Goal: Book appointment/travel/reservation

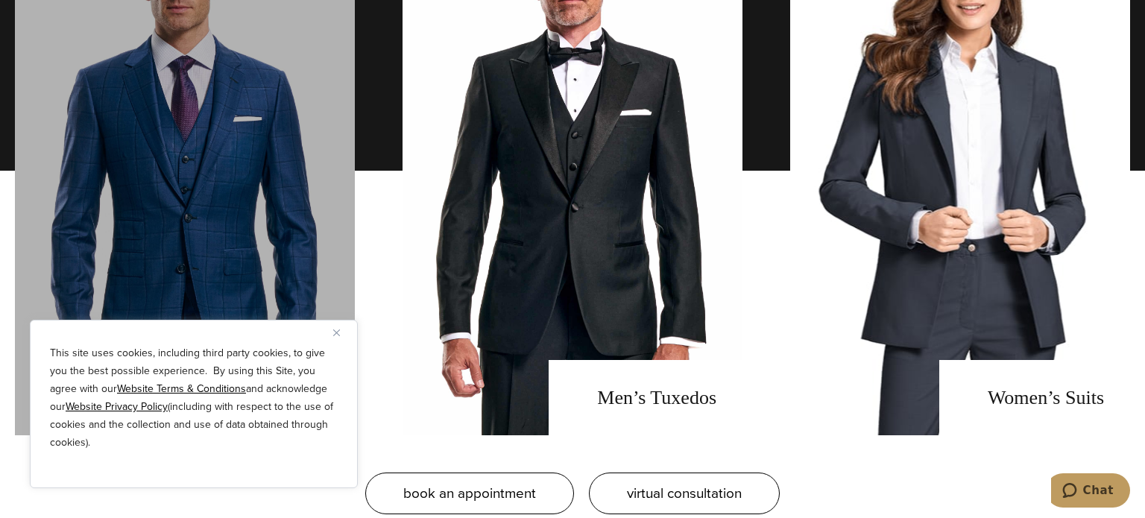
scroll to position [1130, 0]
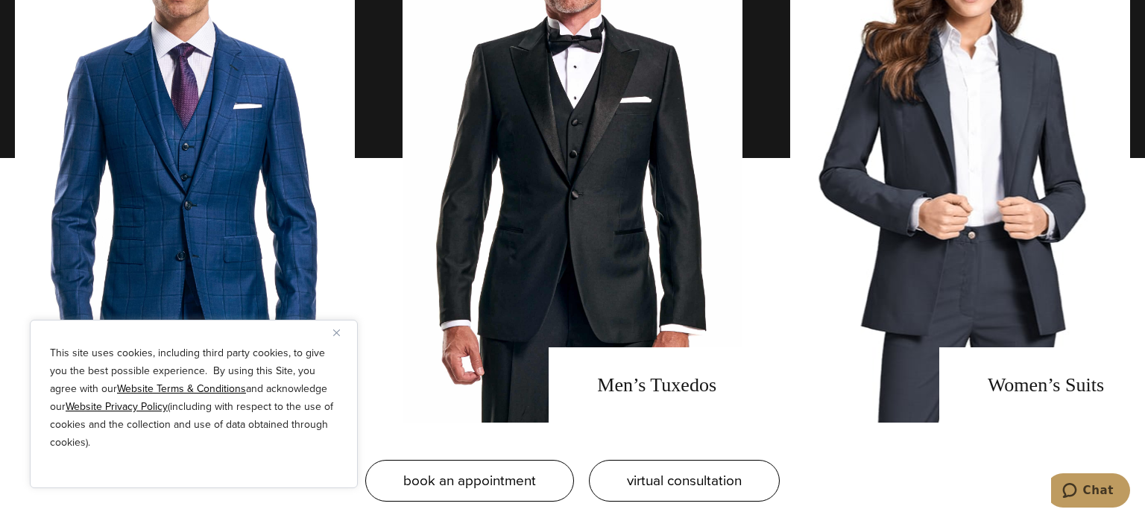
click at [337, 336] on img "Close" at bounding box center [336, 333] width 7 height 7
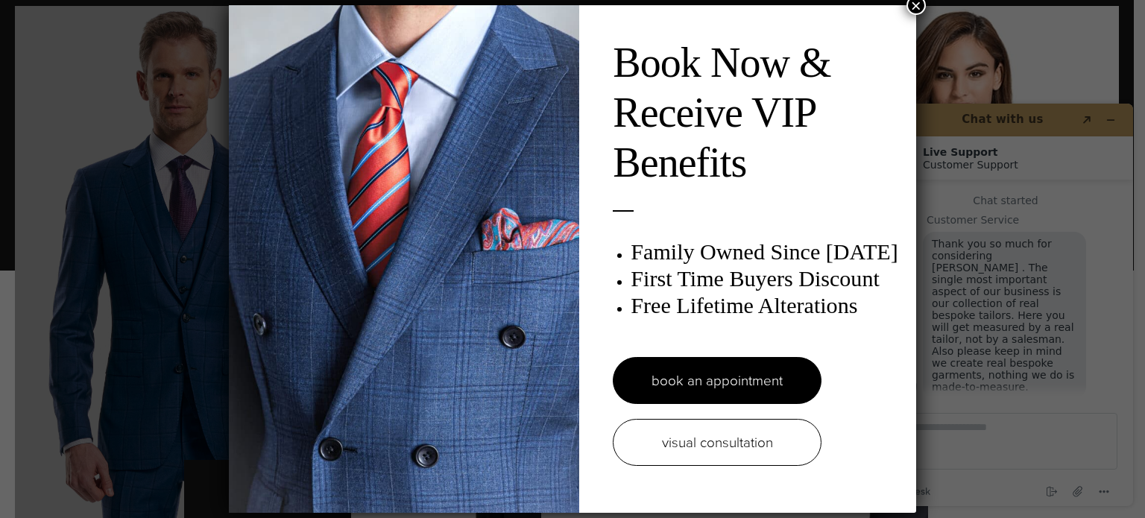
scroll to position [0, 0]
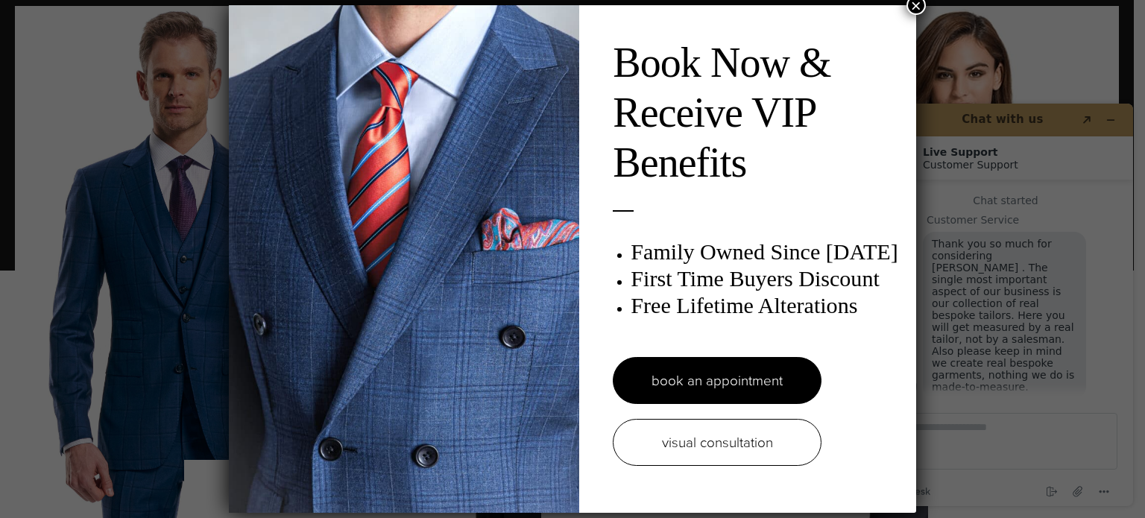
click at [914, 6] on button "×" at bounding box center [916, 5] width 19 height 19
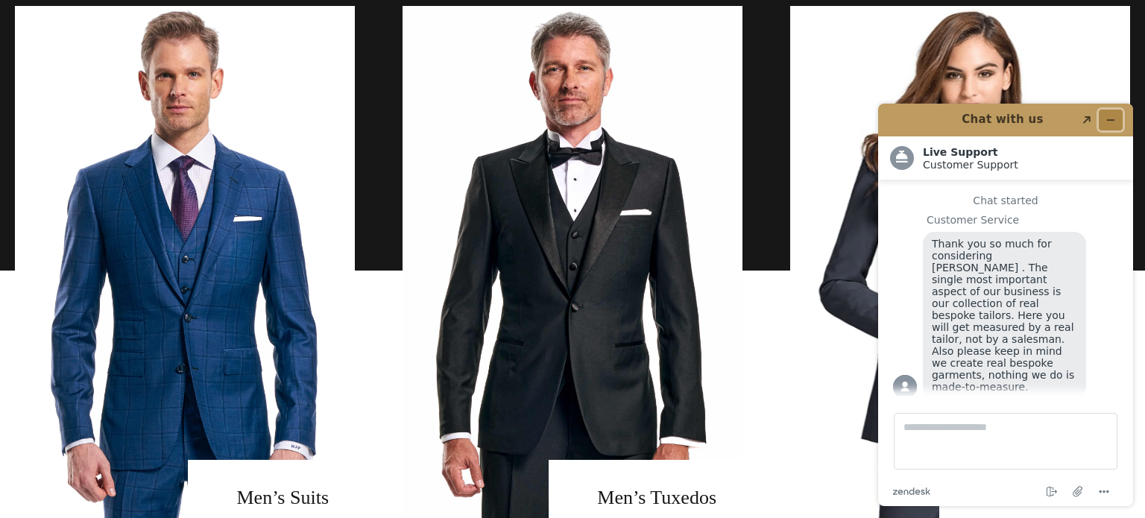
click at [1113, 122] on icon "Minimize widget" at bounding box center [1111, 120] width 10 height 10
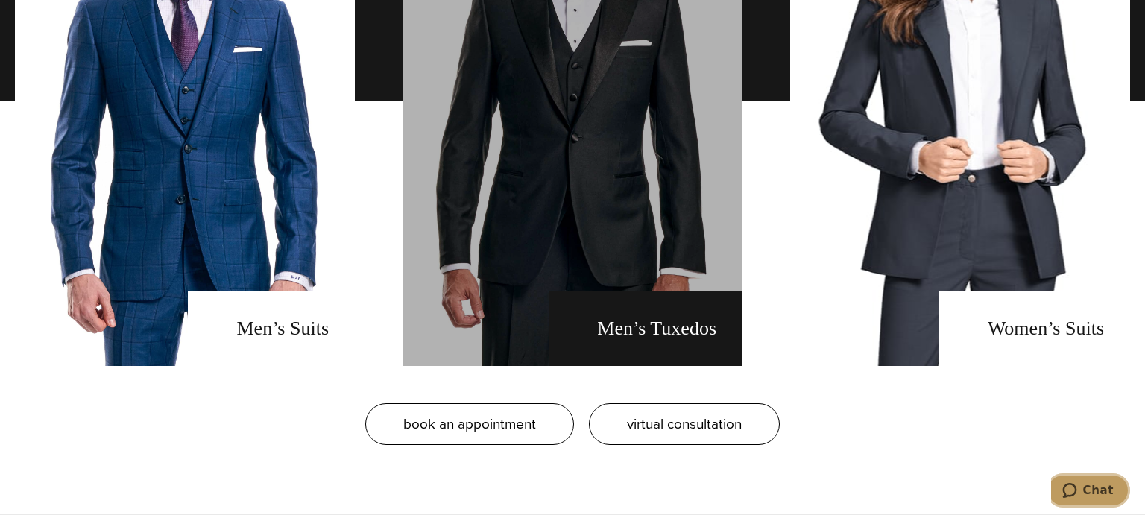
scroll to position [1213, 0]
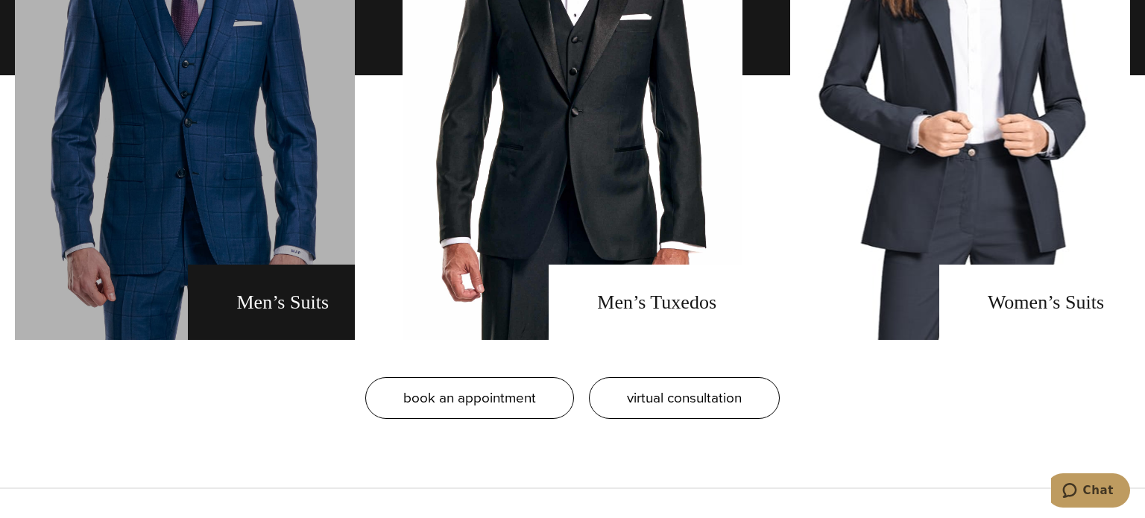
click at [213, 177] on link "men's suits" at bounding box center [185, 75] width 340 height 529
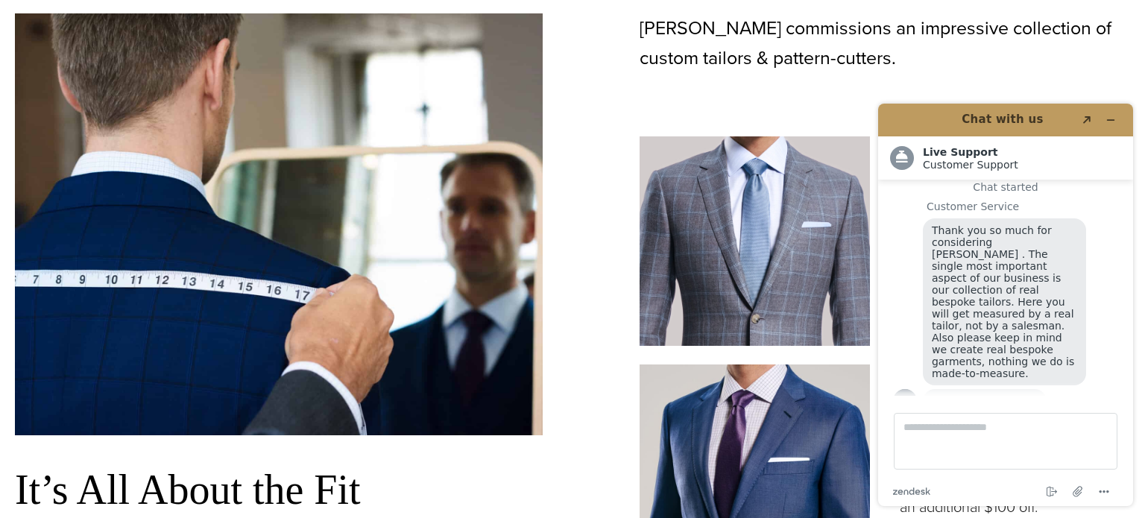
scroll to position [872, 0]
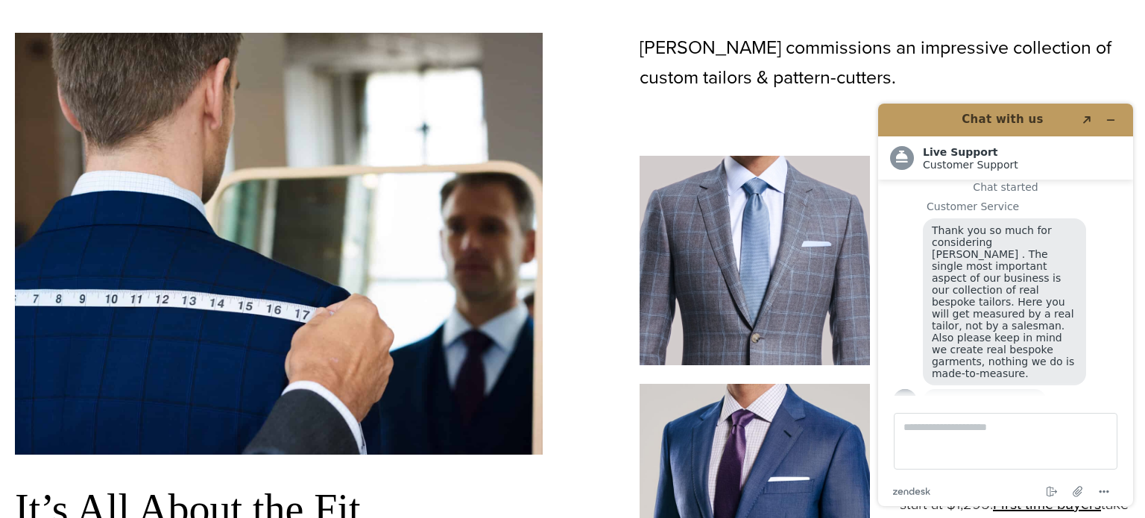
click at [520, 225] on img at bounding box center [279, 244] width 528 height 422
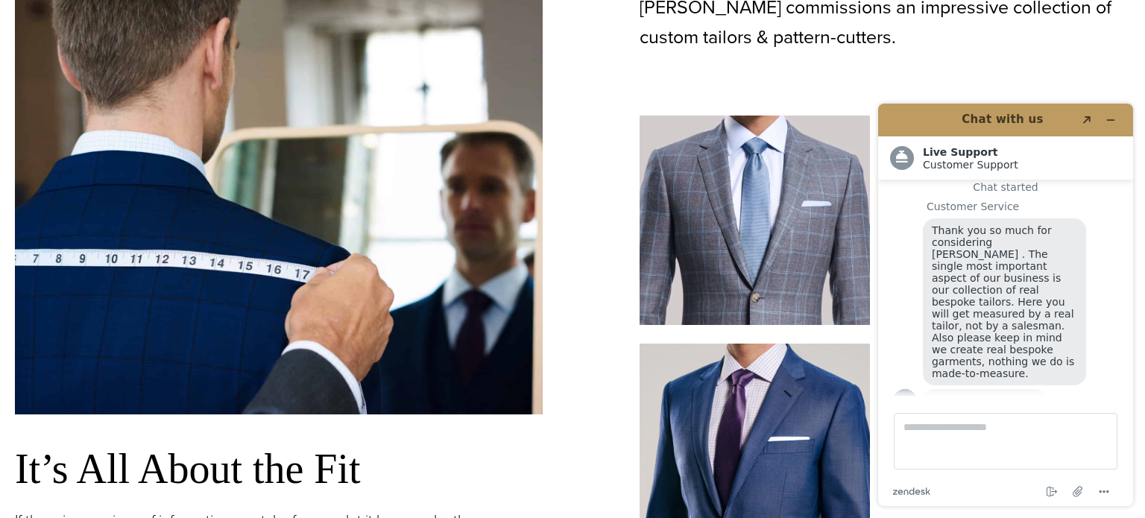
scroll to position [910, 0]
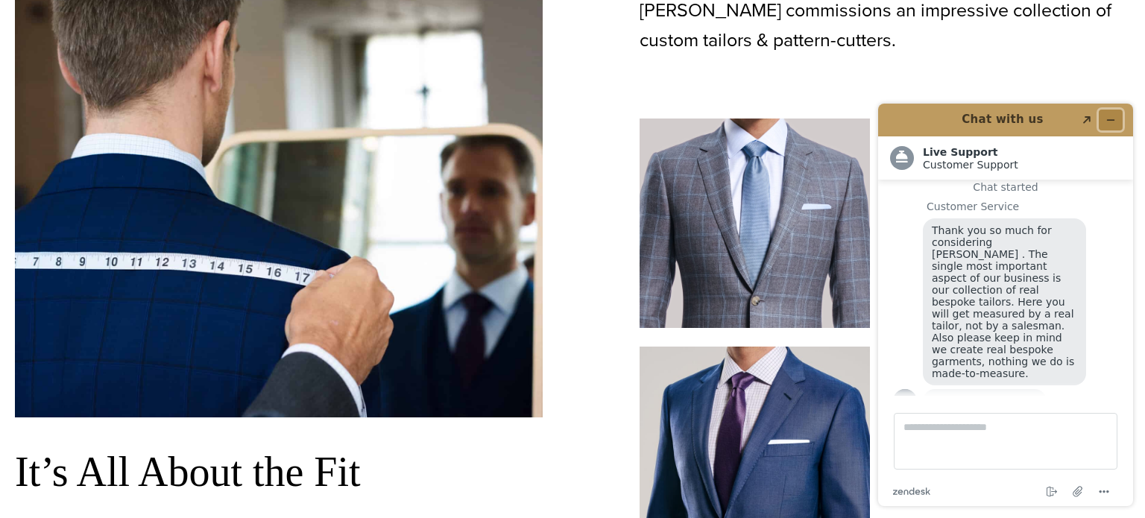
click at [1110, 113] on button "Minimize widget" at bounding box center [1111, 120] width 24 height 21
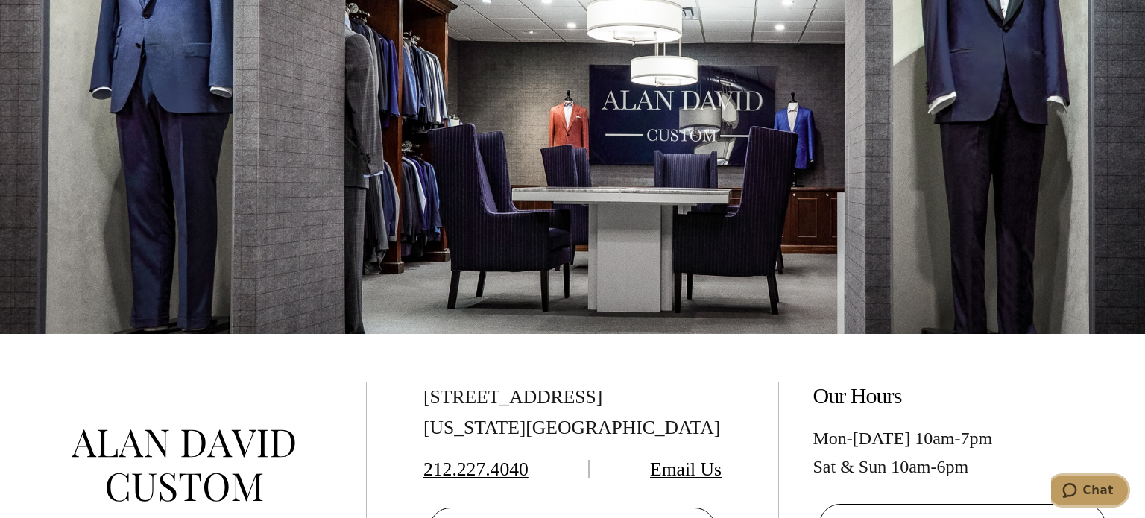
scroll to position [8221, 0]
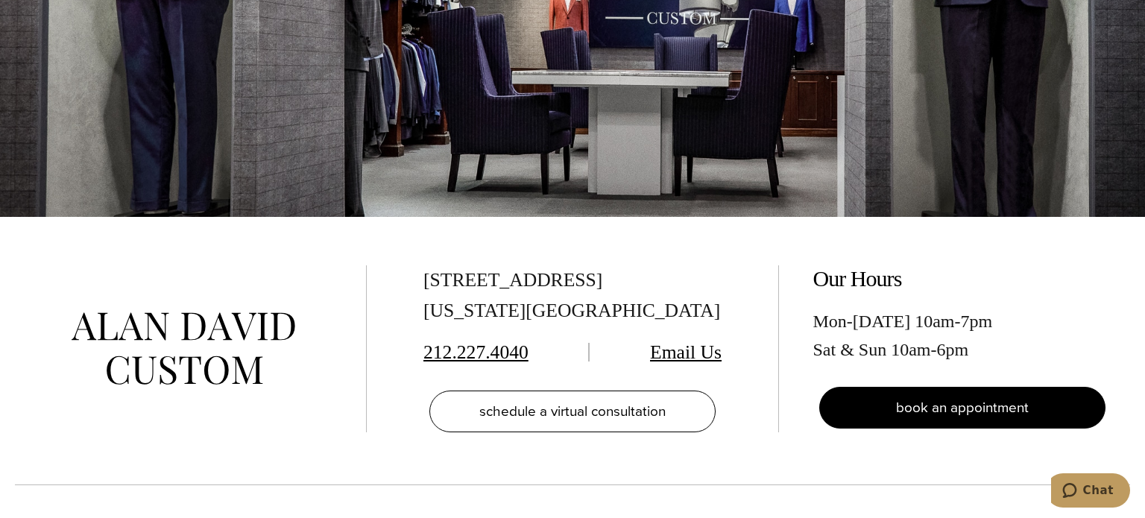
click at [1000, 397] on span "book an appointment" at bounding box center [962, 408] width 133 height 22
